Goal: Task Accomplishment & Management: Use online tool/utility

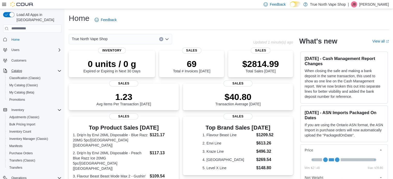
scroll to position [66, 0]
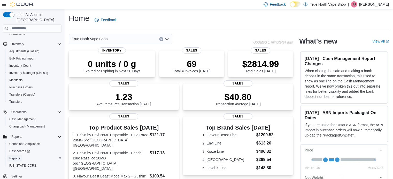
click at [15, 157] on span "Reports" at bounding box center [14, 159] width 11 height 4
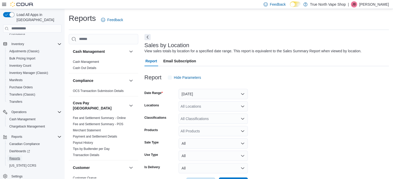
scroll to position [12, 0]
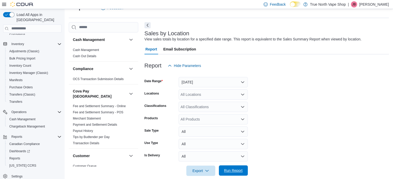
click at [233, 169] on span "Run Report" at bounding box center [233, 170] width 19 height 5
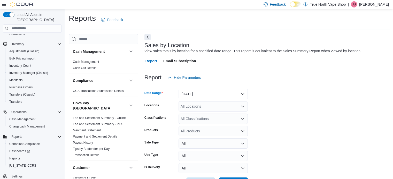
click at [212, 93] on button "Yesterday" at bounding box center [212, 94] width 69 height 10
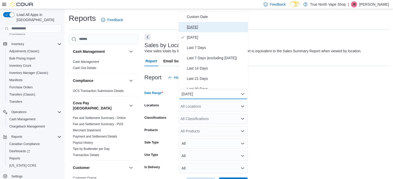
click at [192, 26] on span "Today" at bounding box center [216, 27] width 59 height 6
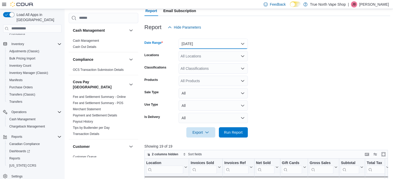
scroll to position [51, 0]
click at [235, 129] on span "Run Report" at bounding box center [233, 132] width 23 height 10
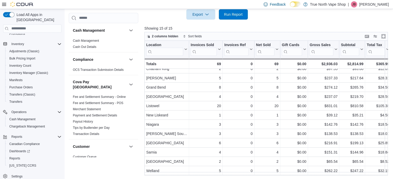
scroll to position [35, 0]
click at [377, 6] on p "Jeff Butcher" at bounding box center [374, 4] width 30 height 6
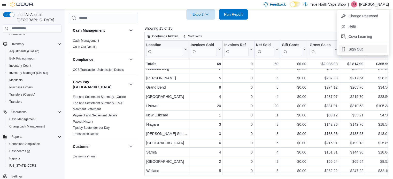
click at [352, 47] on span "Sign Out" at bounding box center [355, 49] width 14 height 5
